Goal: Task Accomplishment & Management: Use online tool/utility

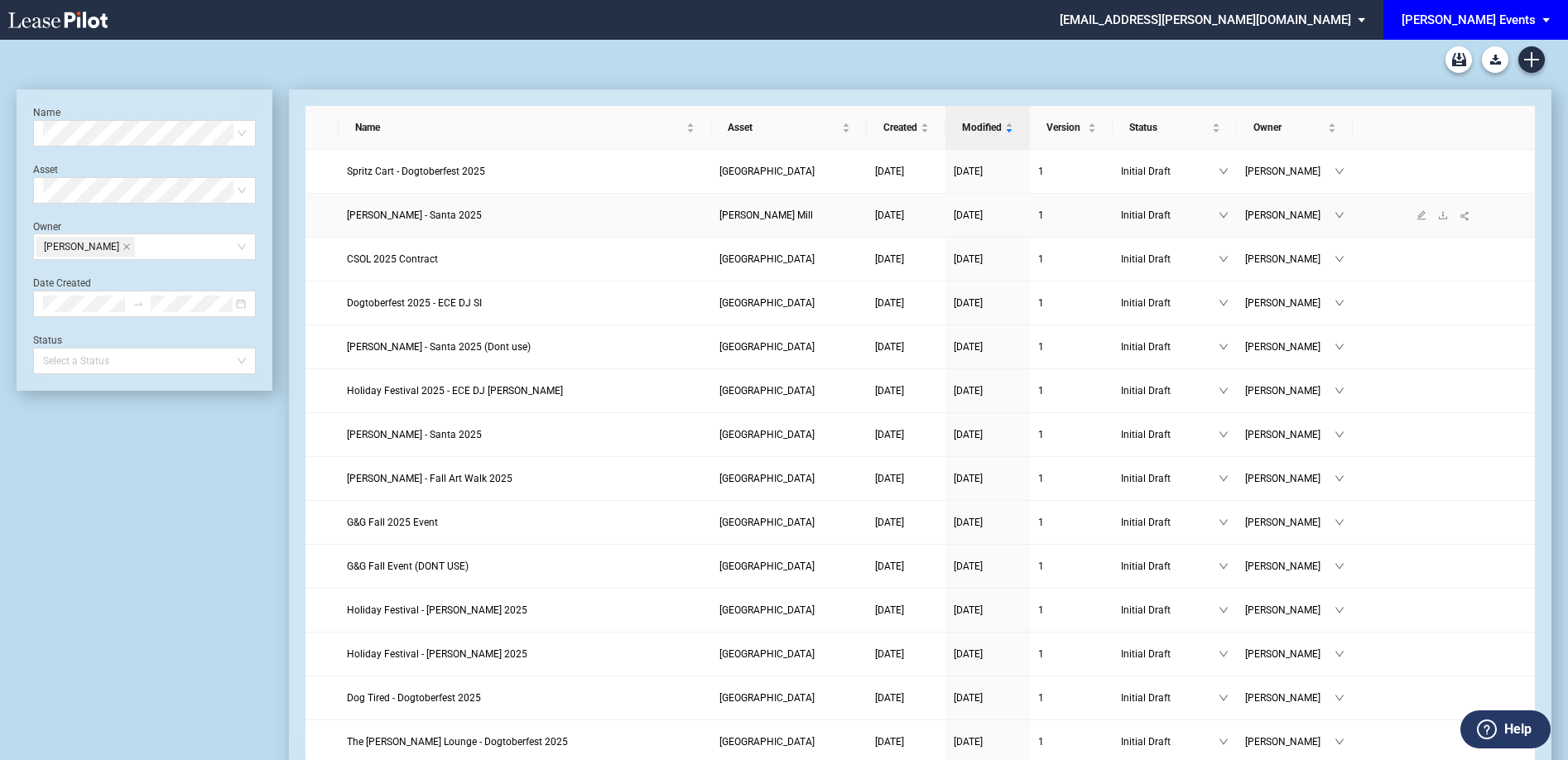
click at [369, 209] on span "Edwin McCora - Santa 2025" at bounding box center [415, 214] width 135 height 11
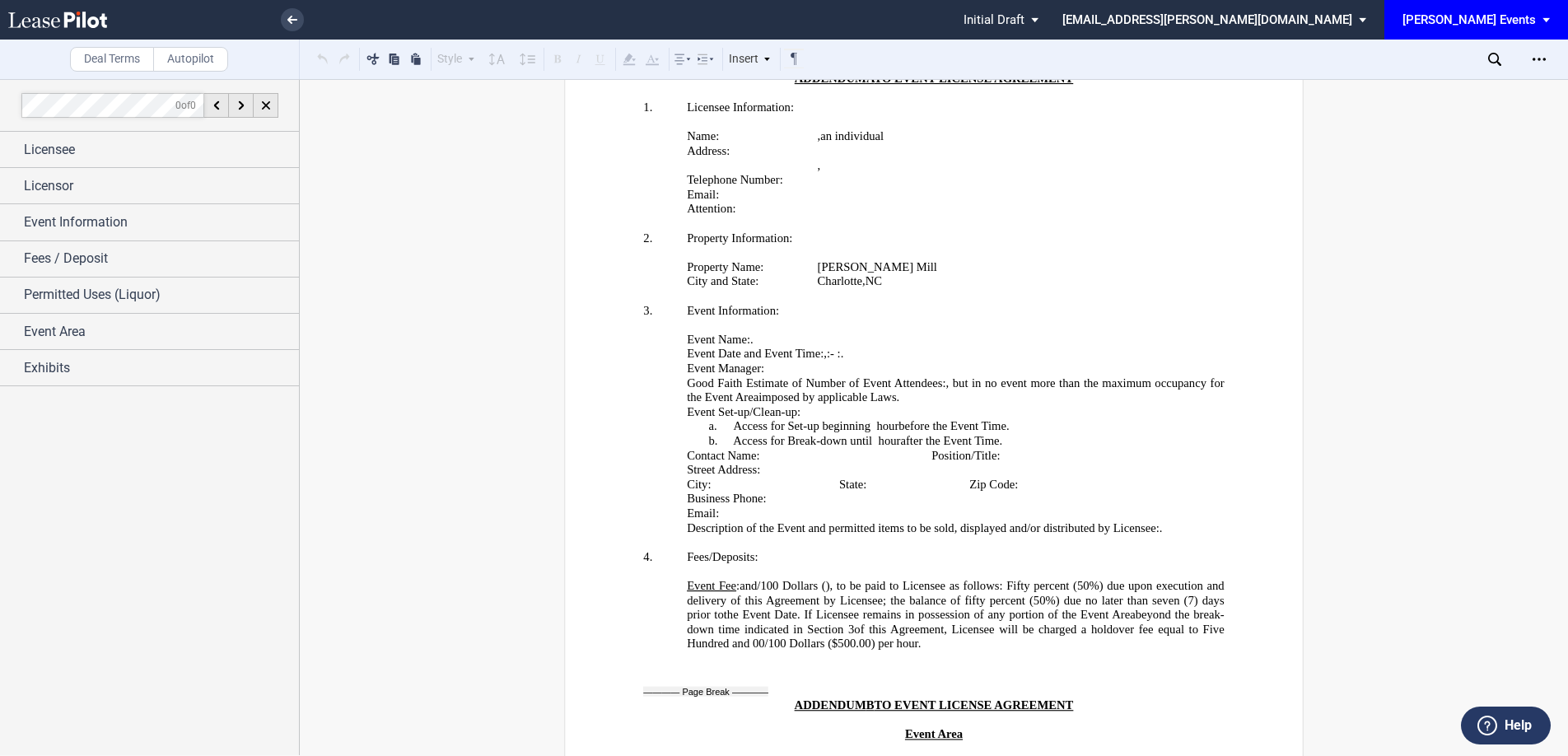
scroll to position [3129, 0]
click at [1129, 630] on p "Event Fee : ﻿ ﻿ and ﻿ ﻿ /100 Dollars ( ﻿ ﻿ ), to be paid to Licensee as follows…" at bounding box center [955, 614] width 538 height 73
click at [1124, 629] on p "Event Fee : ﻿ ﻿ and ﻿ ﻿ /100 Dollars ( ﻿ ﻿ ), to be paid to Licensee as follows…" at bounding box center [955, 614] width 538 height 73
click at [1120, 628] on p "Event Fee : ﻿ ﻿ and ﻿ ﻿ /100 Dollars ( ﻿ ﻿ ), to be paid to Licensee as follows…" at bounding box center [955, 614] width 538 height 73
click at [112, 323] on div "Event Area" at bounding box center [161, 331] width 275 height 20
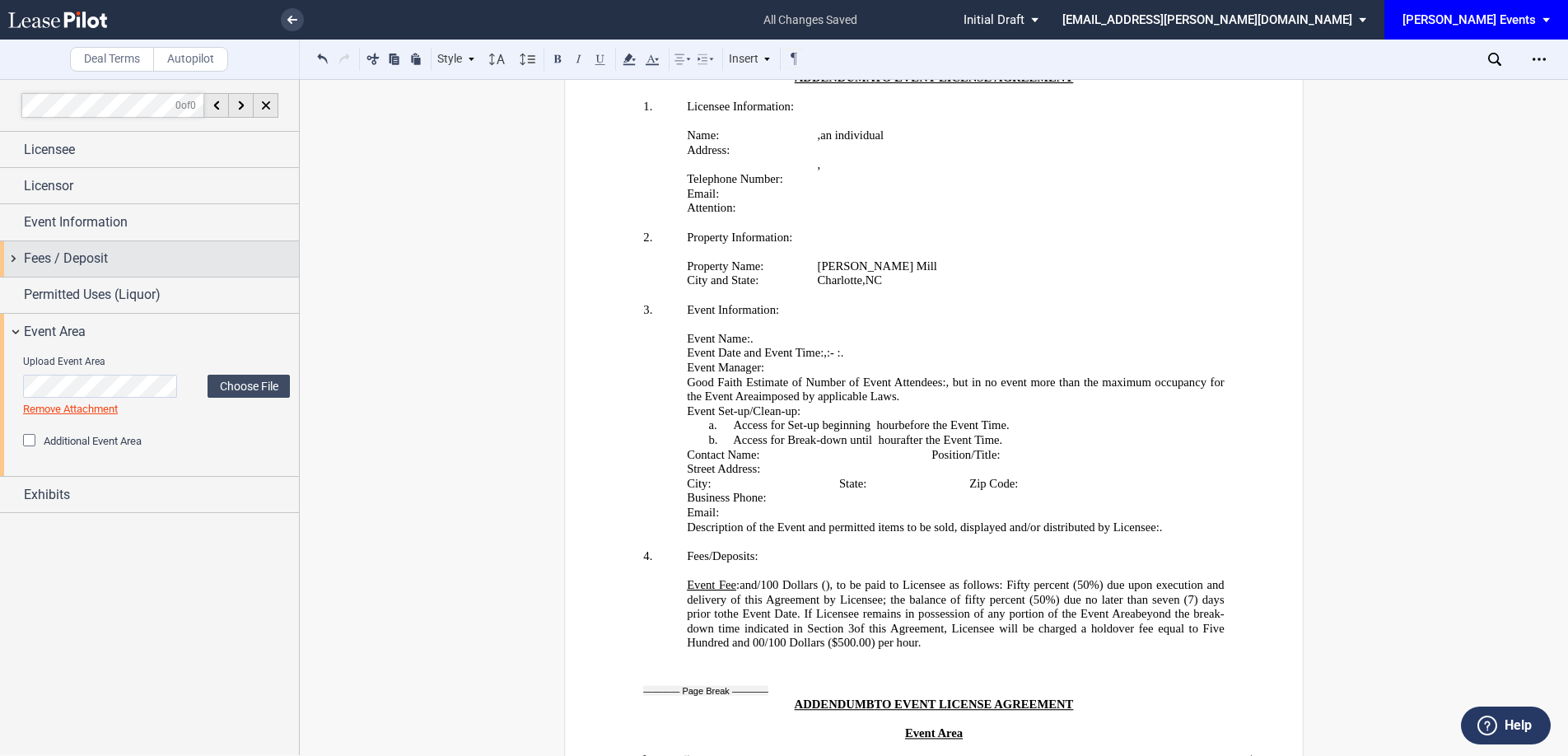
click at [99, 264] on span "Fees / Deposit" at bounding box center [66, 259] width 84 height 20
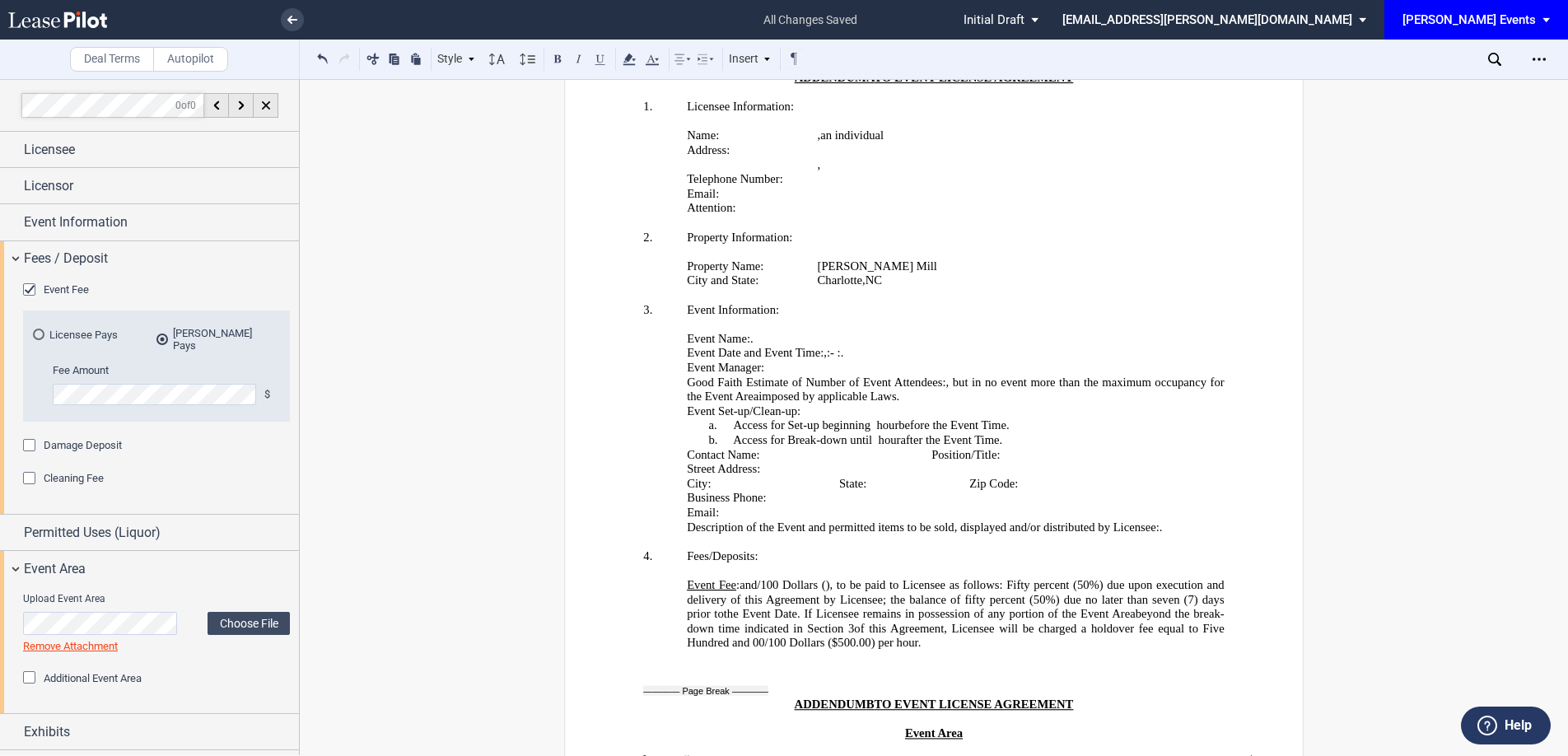
click at [736, 578] on span ":" at bounding box center [738, 585] width 3 height 14
click at [825, 578] on span "/100 Dollars (" at bounding box center [791, 585] width 68 height 14
click at [963, 625] on span "of this Agreement, Licensee will be charged a holdover fee equal to Five Hundre…" at bounding box center [957, 635] width 540 height 28
click at [1113, 630] on span "of this Agreement, Licensee will be charged a holdover fee equal to Five Hundre…" at bounding box center [957, 635] width 540 height 28
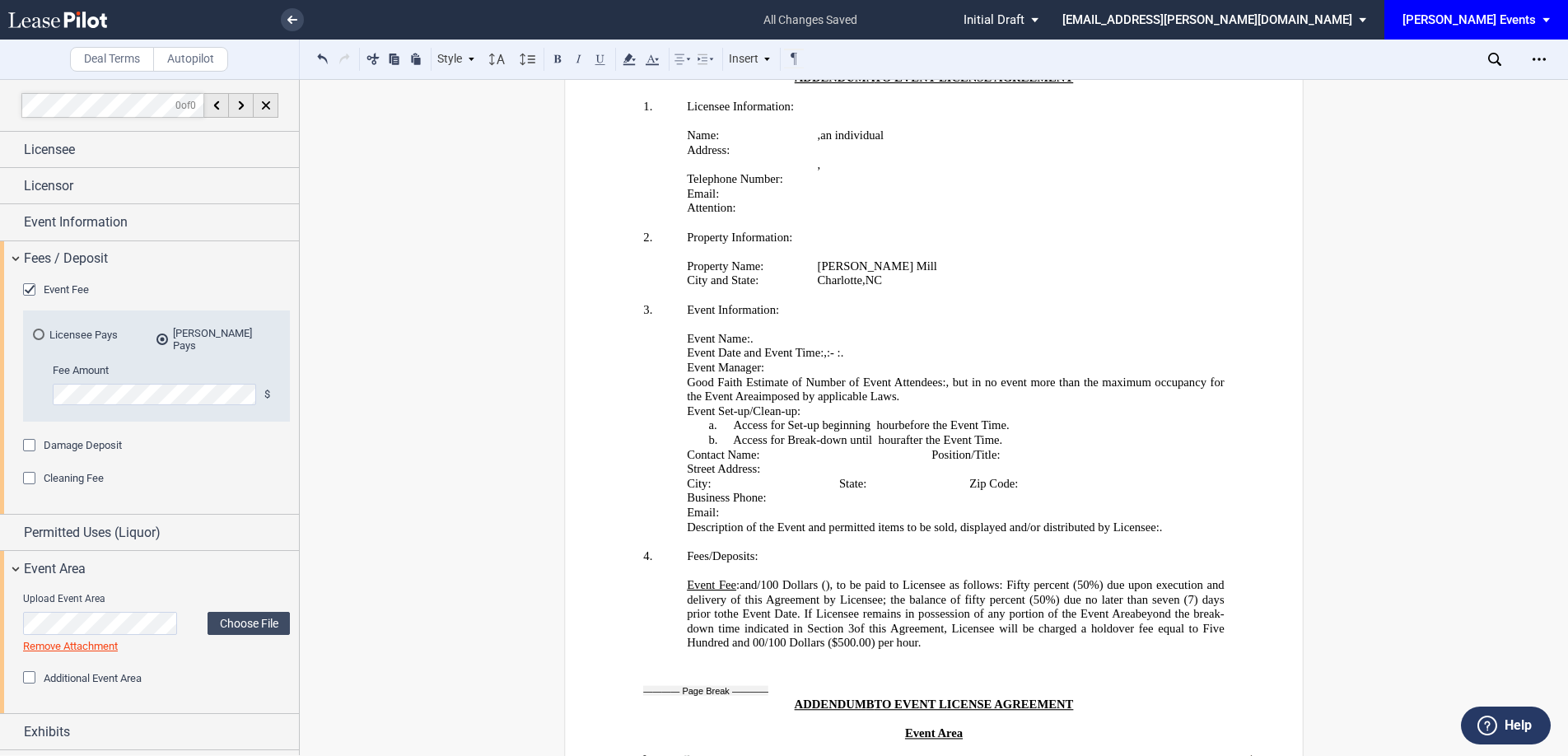
click at [1112, 630] on span "of this Agreement, Licensee will be charged a holdover fee equal to Five Hundre…" at bounding box center [957, 635] width 540 height 28
click at [1116, 630] on p "Event Fee : ﻿ ﻿ and ﻿ ﻿ /100 Dollars ( ﻿ ﻿ ), to be paid to Licensee as follows…" at bounding box center [955, 614] width 538 height 73
click at [1116, 626] on p "Event Fee : ﻿ ﻿ and ﻿ ﻿ /100 Dollars ( ﻿ ﻿ ), to be paid to Licensee as follows…" at bounding box center [955, 614] width 538 height 73
click at [736, 59] on div "Insert" at bounding box center [750, 59] width 48 height 21
click at [1122, 621] on span "of this Agreement, Licensee will be charged a holdover fee equal to Five Hundre…" at bounding box center [957, 635] width 540 height 28
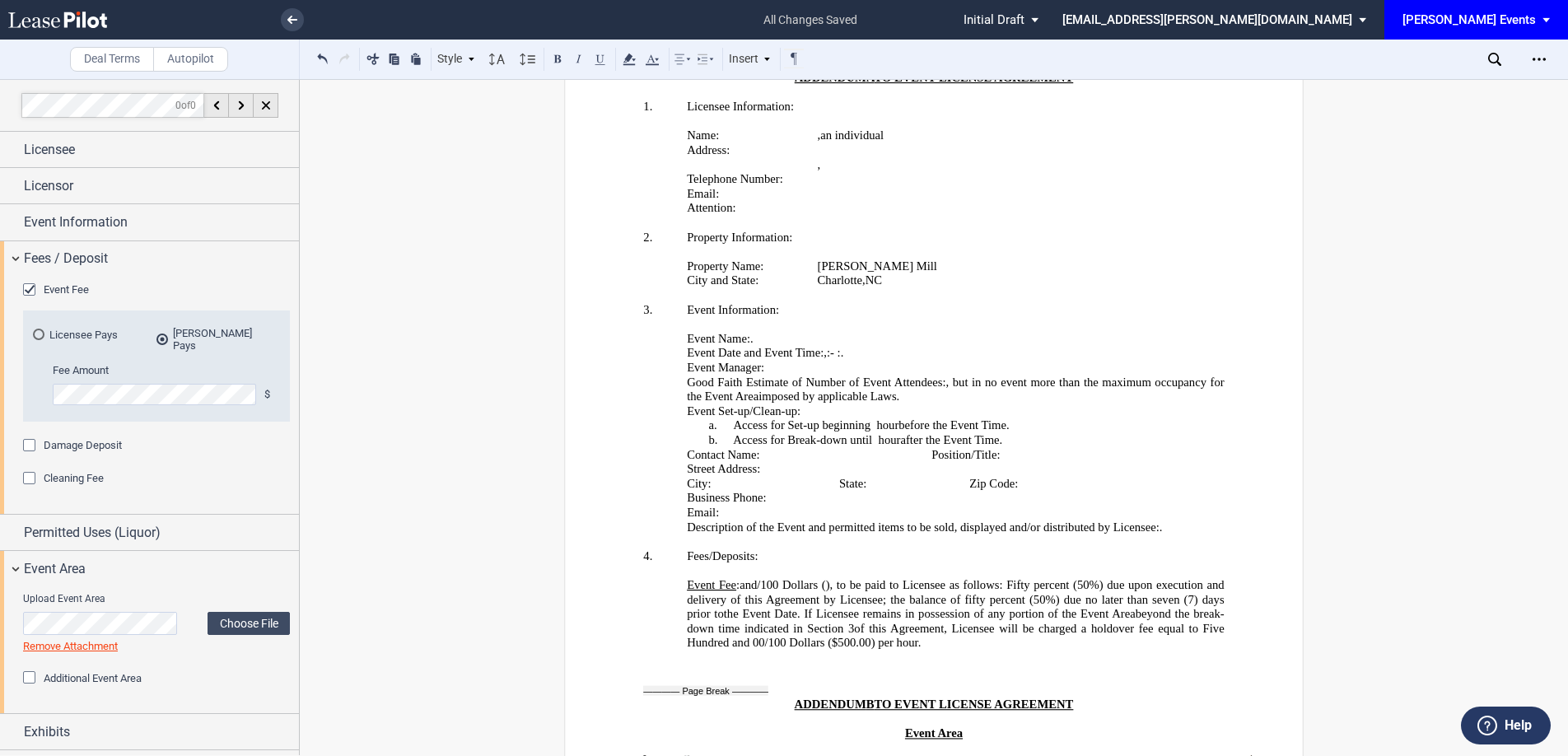
click at [1113, 631] on span "of this Agreement, Licensee will be charged a holdover fee equal to Five Hundre…" at bounding box center [957, 635] width 540 height 28
